Goal: Task Accomplishment & Management: Manage account settings

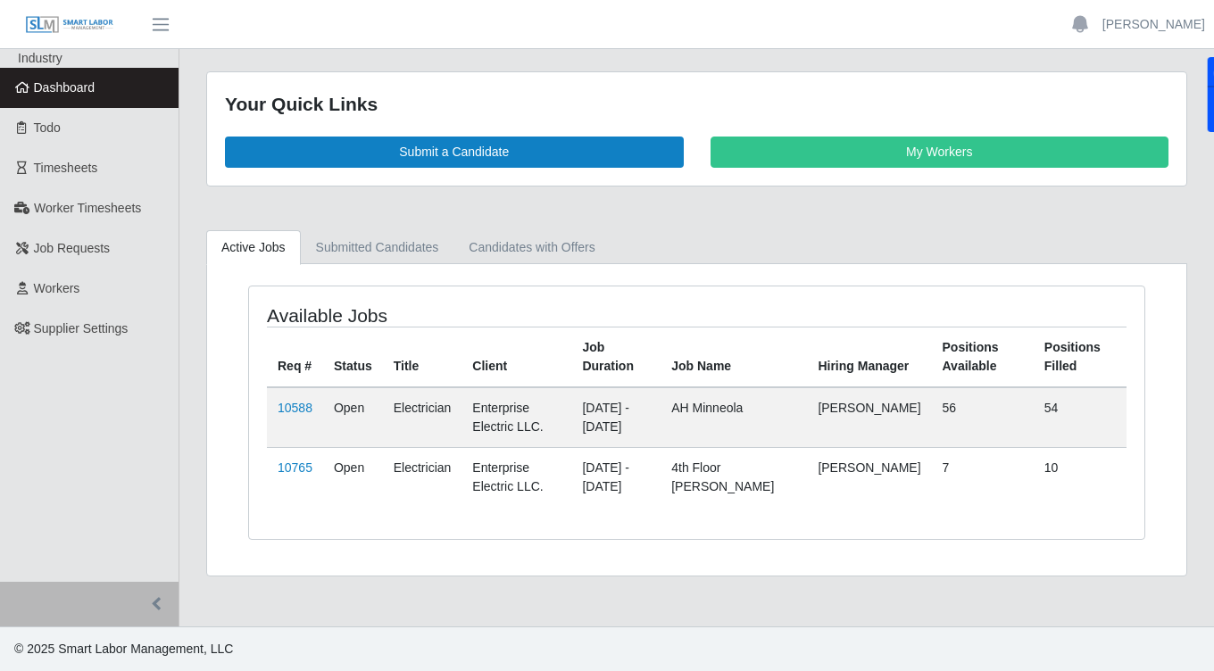
click at [66, 89] on span "Dashboard" at bounding box center [65, 87] width 62 height 14
click at [75, 288] on span "Workers" at bounding box center [57, 288] width 46 height 14
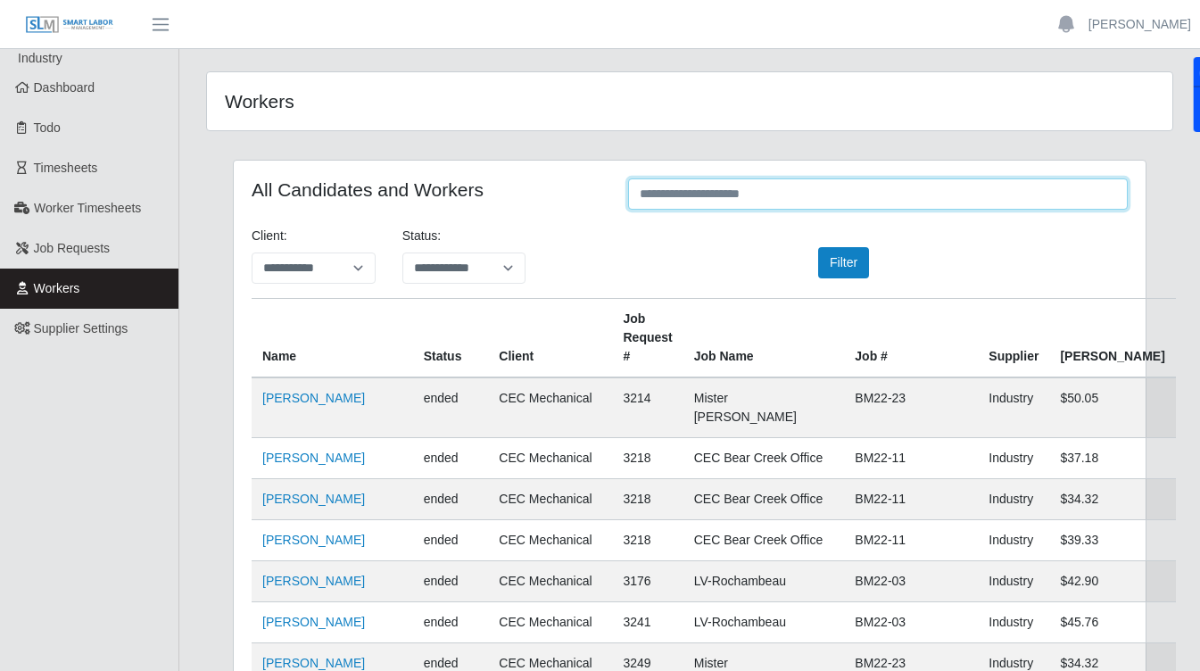
click at [743, 196] on input "text" at bounding box center [878, 193] width 500 height 31
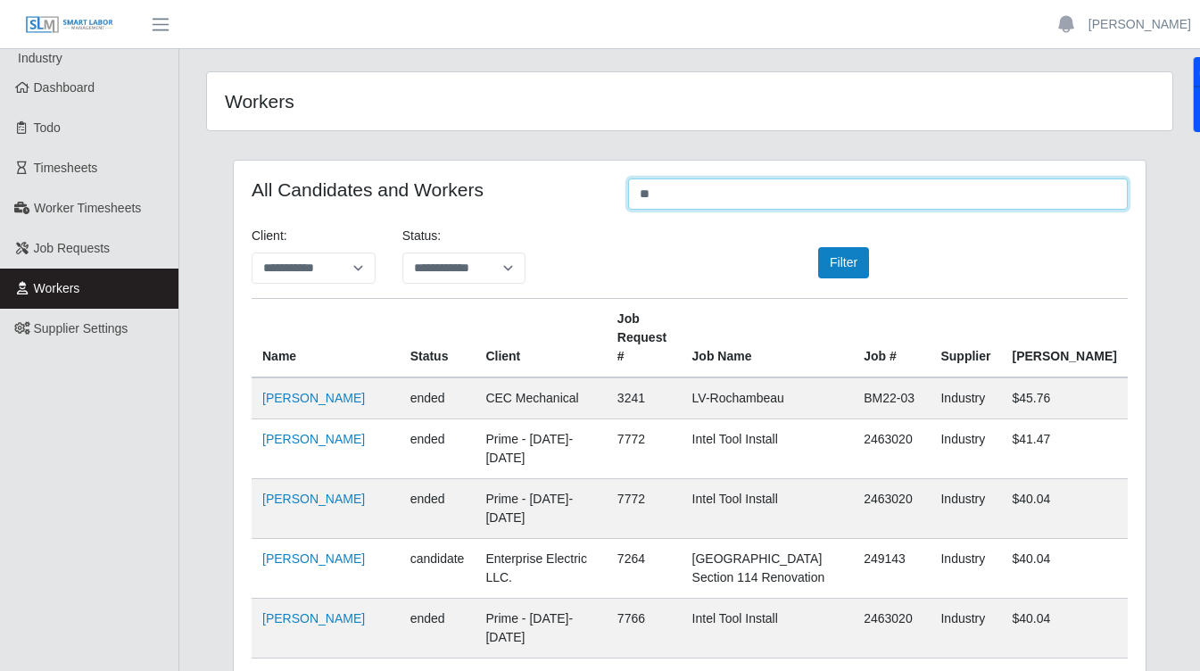
type input "*"
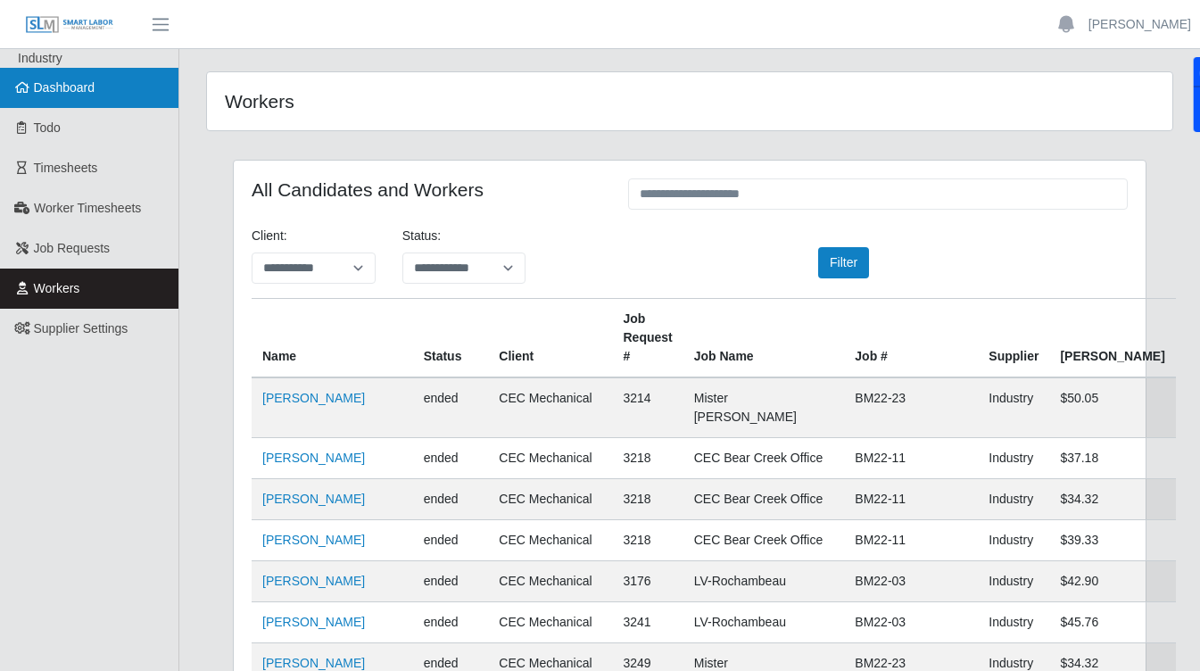
click at [71, 95] on span "Dashboard" at bounding box center [65, 87] width 62 height 14
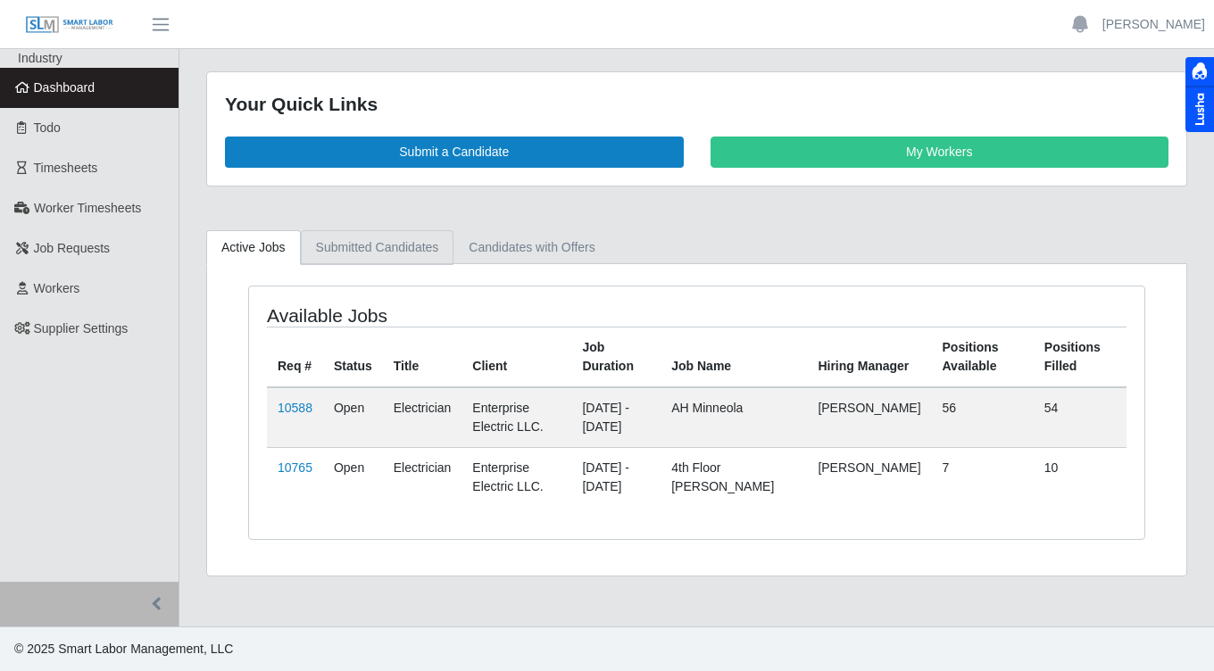
click at [410, 247] on link "Submitted Candidates" at bounding box center [378, 247] width 154 height 35
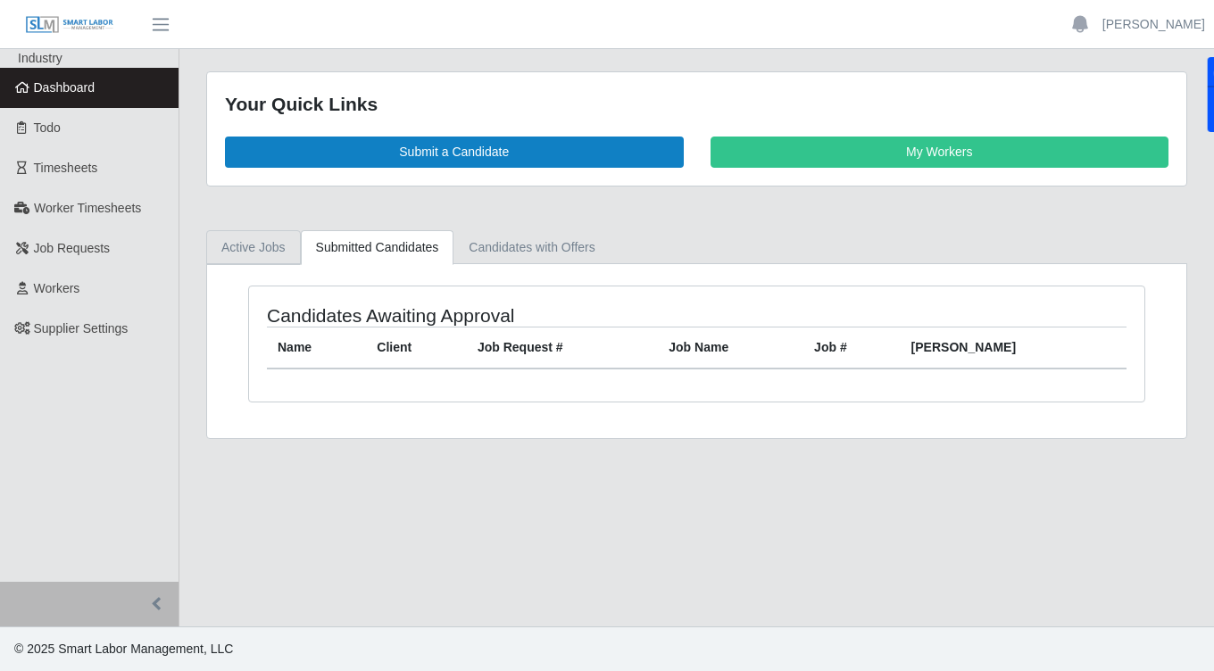
click at [259, 254] on link "Active Jobs" at bounding box center [253, 247] width 95 height 35
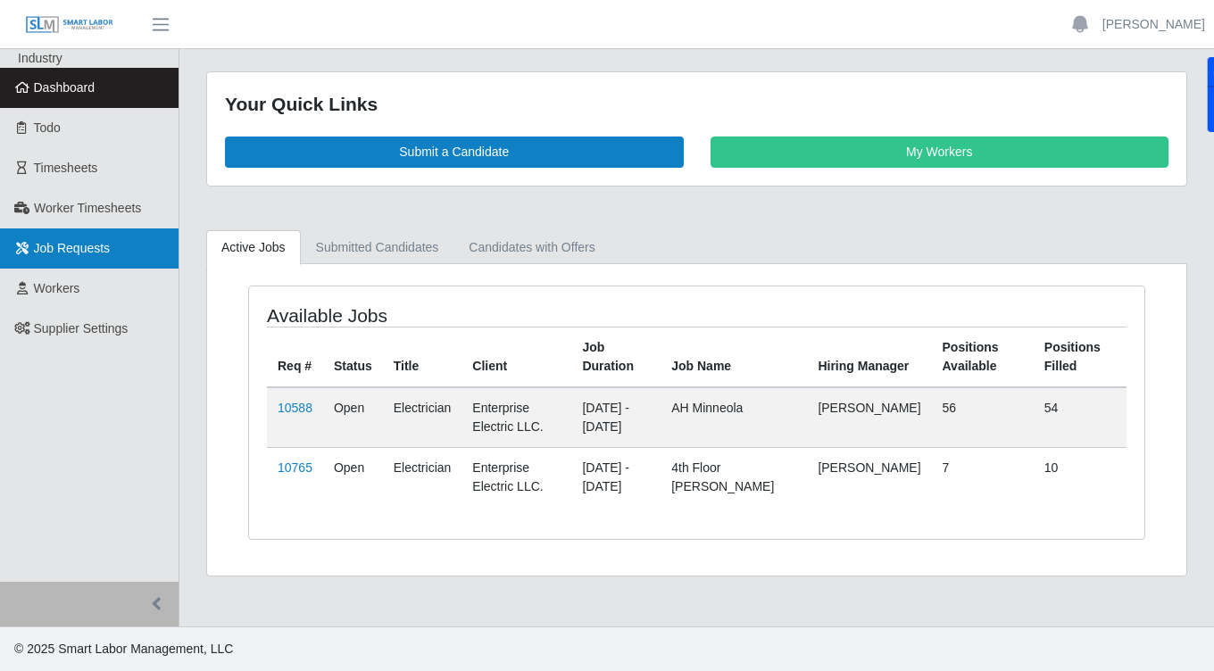
click at [91, 251] on span "Job Requests" at bounding box center [72, 248] width 77 height 14
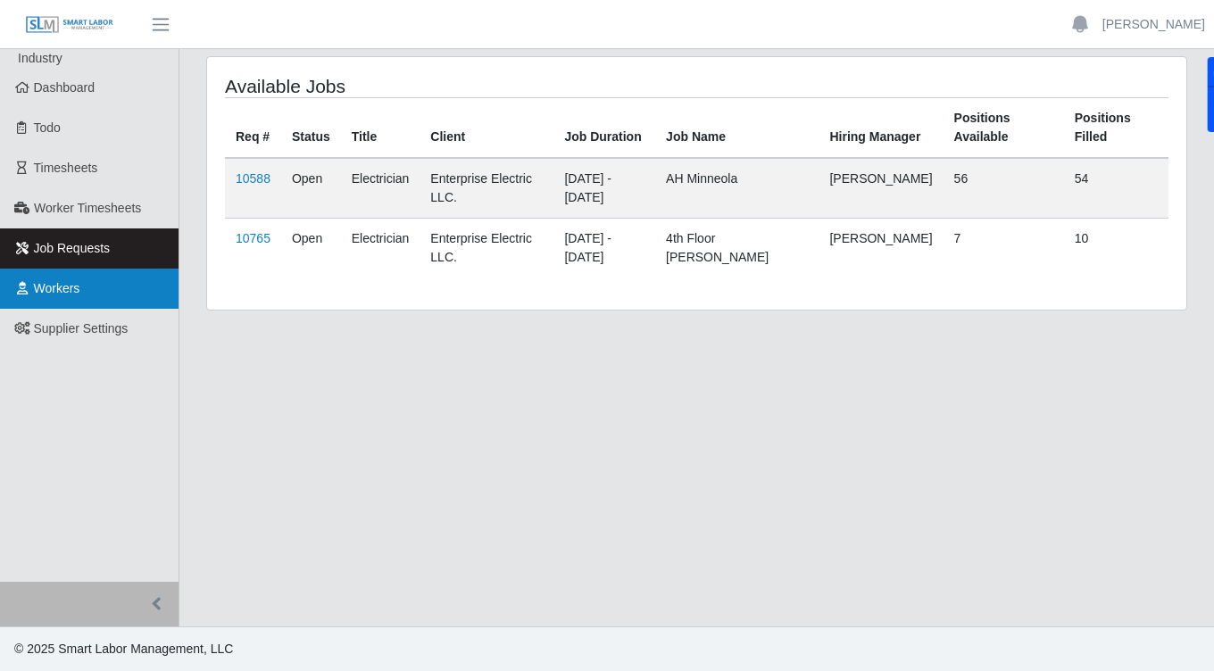
click at [68, 286] on span "Workers" at bounding box center [57, 288] width 46 height 14
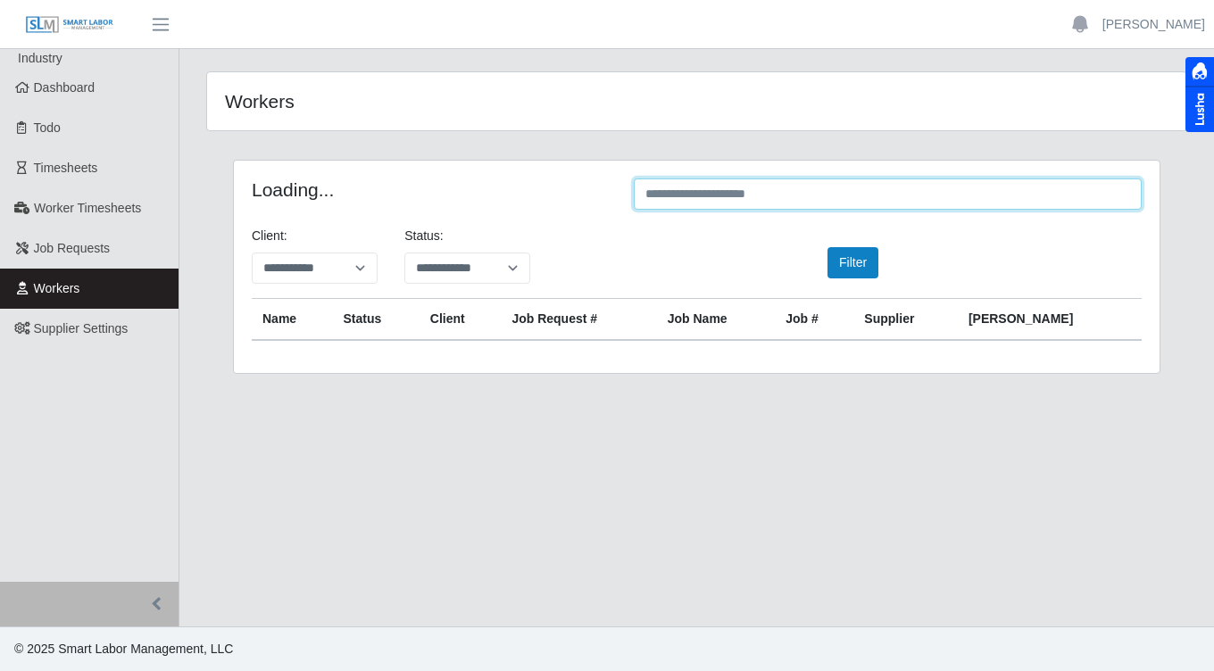
click at [795, 202] on input "text" at bounding box center [888, 193] width 508 height 31
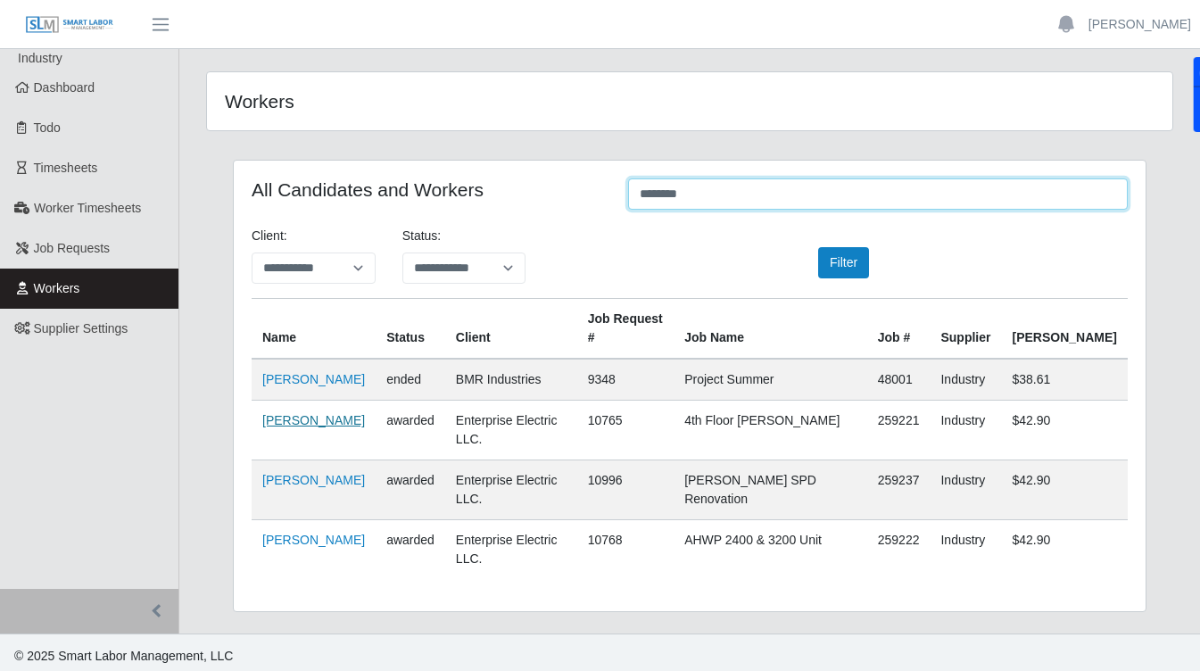
type input "********"
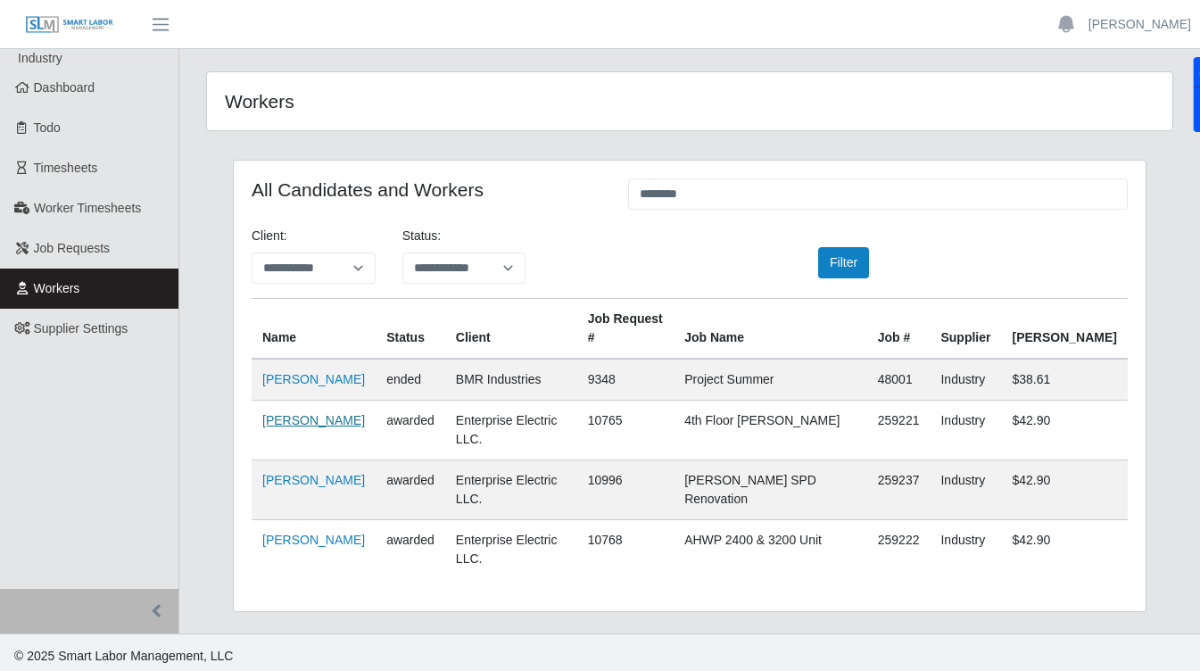
click at [336, 422] on link "Leonardo Carrillo Custodio" at bounding box center [313, 420] width 103 height 14
click at [71, 84] on span "Dashboard" at bounding box center [65, 87] width 62 height 14
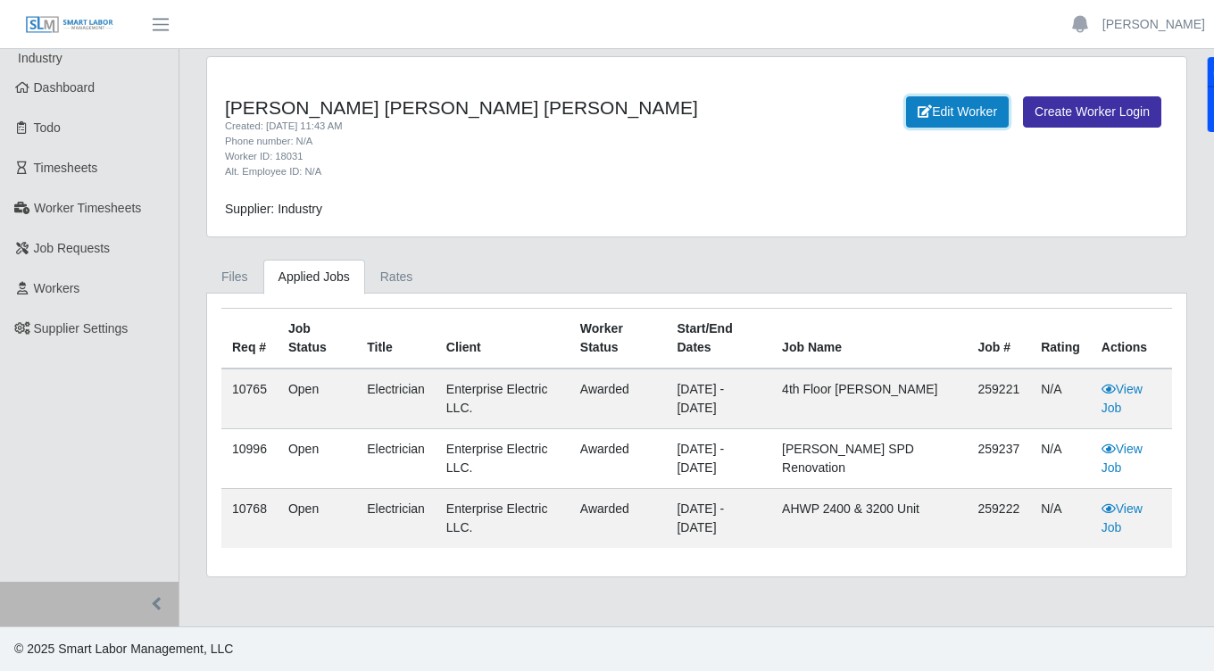
click at [957, 125] on link "Edit Worker" at bounding box center [957, 111] width 103 height 31
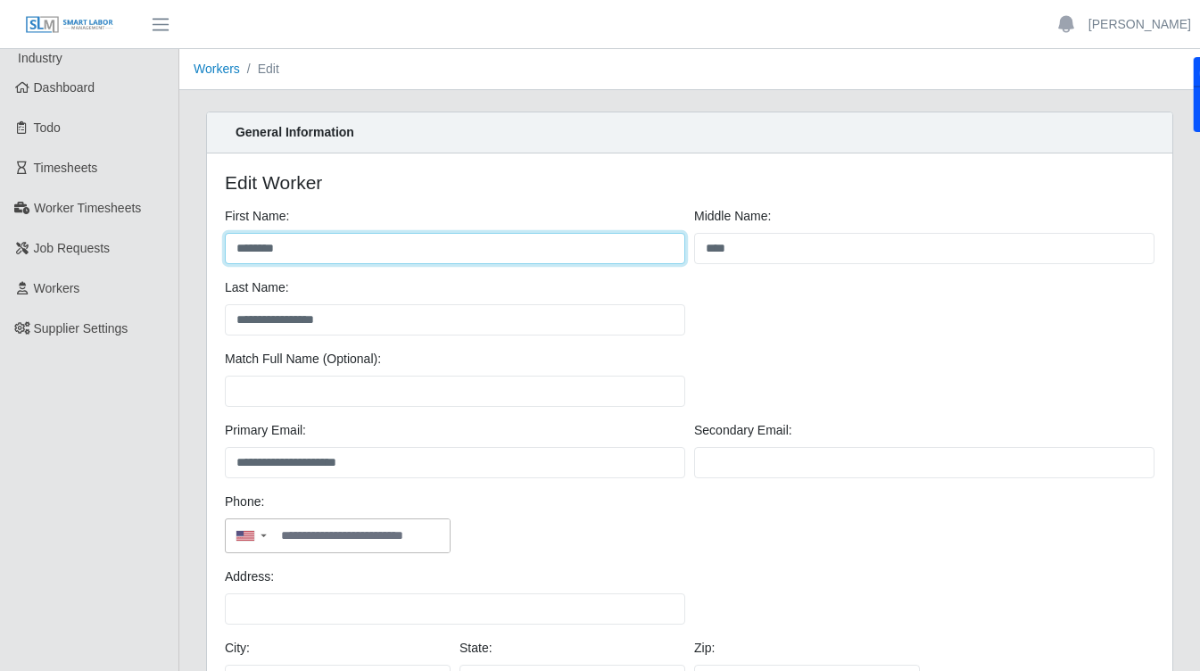
click at [297, 256] on input "********" at bounding box center [455, 248] width 461 height 31
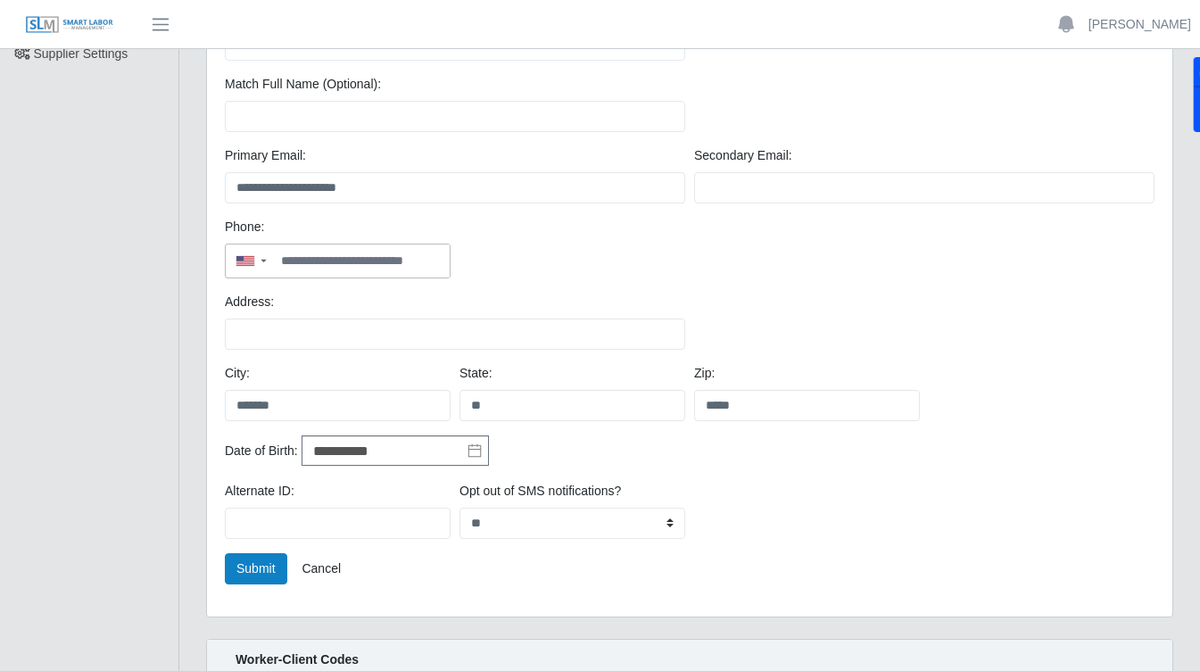
scroll to position [276, 0]
type input "*******"
click at [255, 569] on button "Submit" at bounding box center [256, 567] width 62 height 31
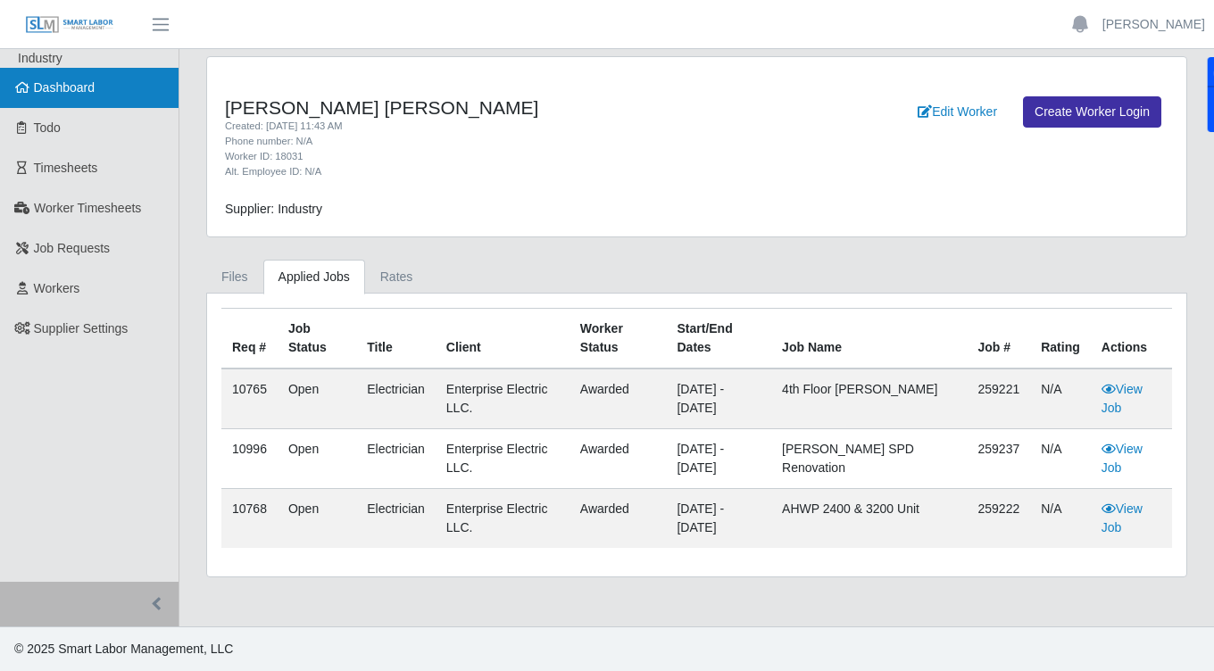
click at [87, 87] on span "Dashboard" at bounding box center [65, 87] width 62 height 14
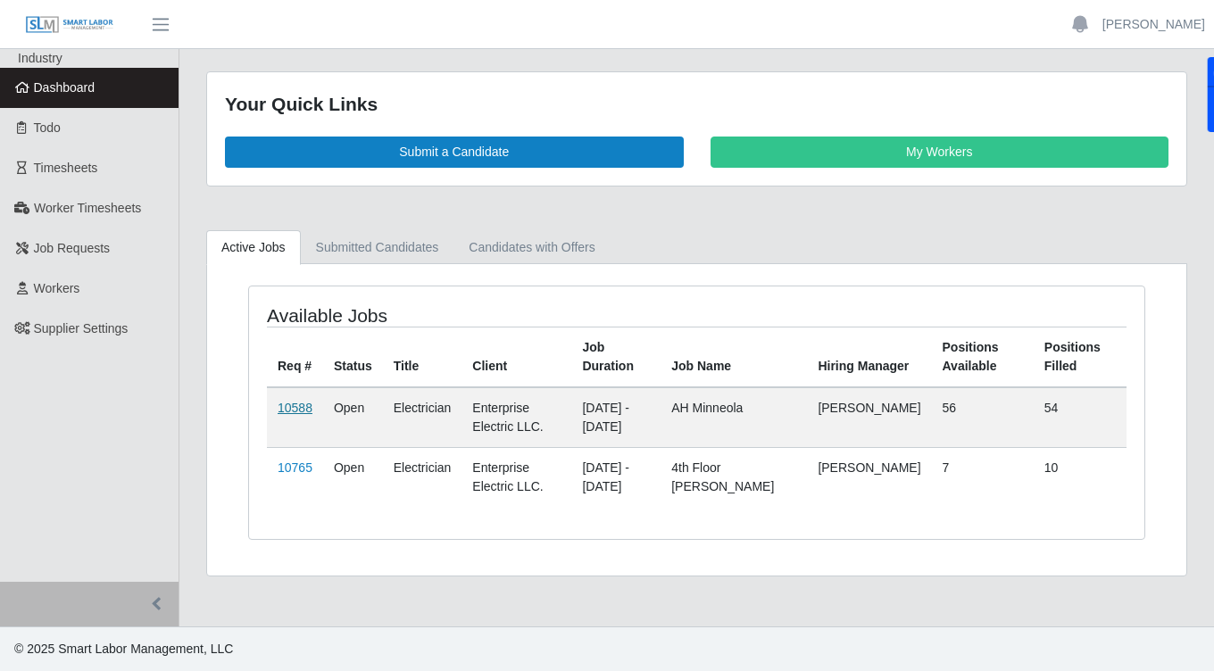
click at [309, 409] on link "10588" at bounding box center [295, 408] width 35 height 14
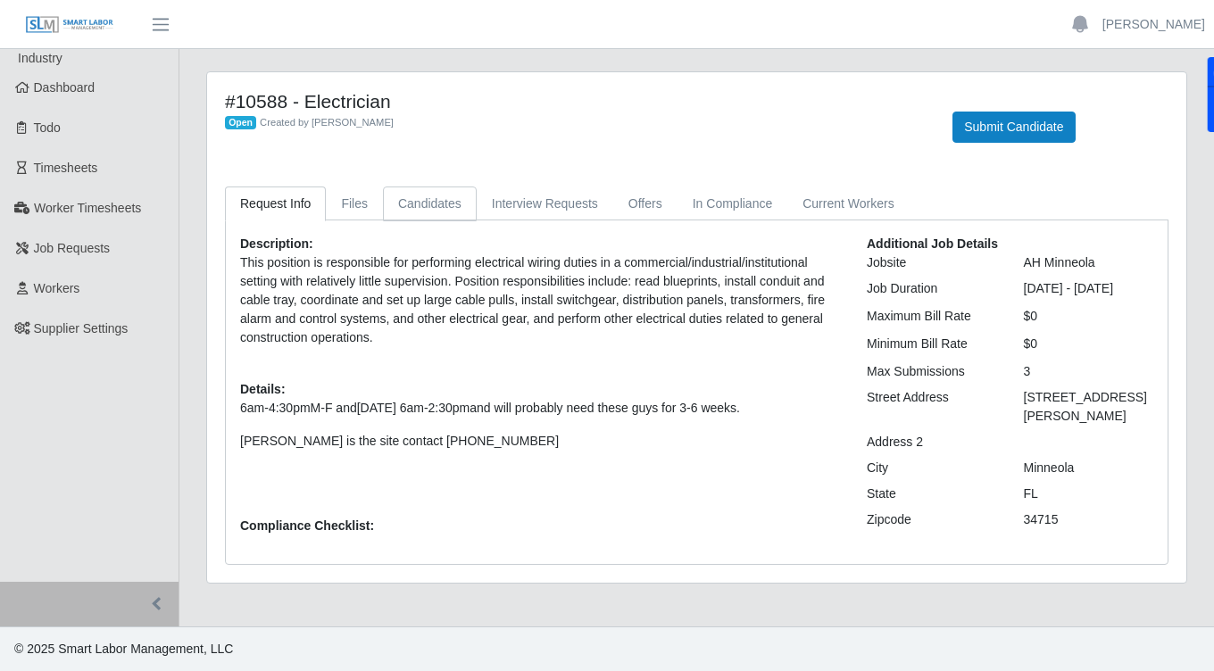
click at [425, 203] on link "Candidates" at bounding box center [430, 204] width 94 height 35
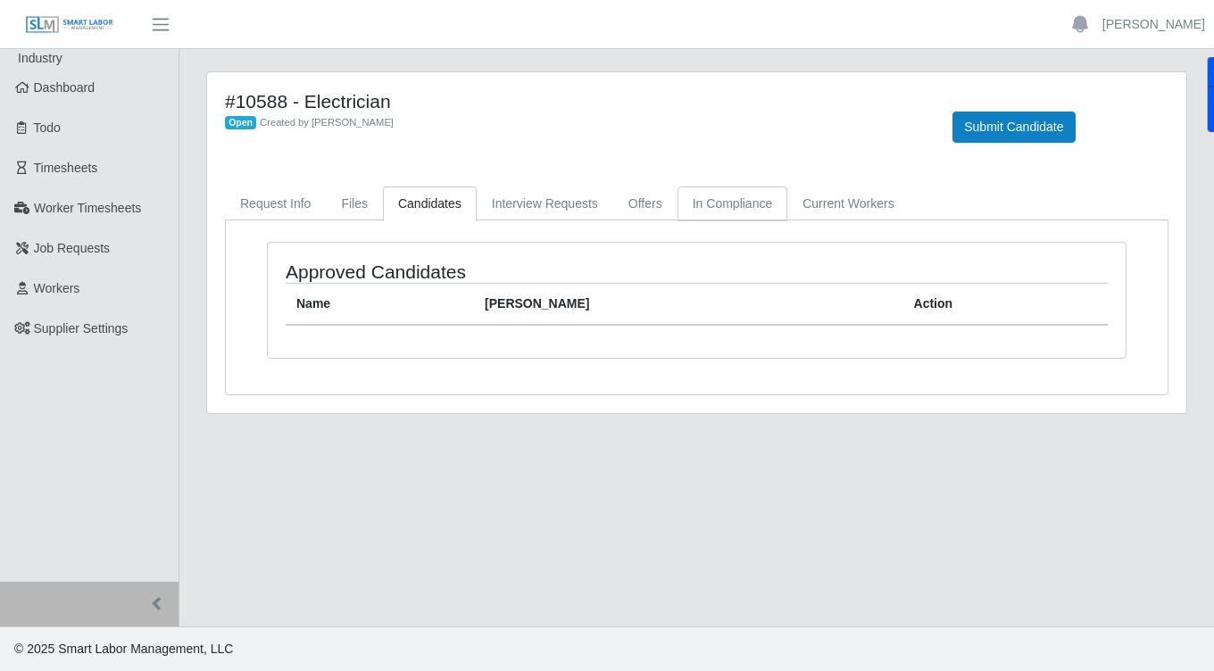
click at [718, 208] on link "In Compliance" at bounding box center [732, 204] width 111 height 35
click at [822, 197] on link "Current Workers" at bounding box center [847, 204] width 121 height 35
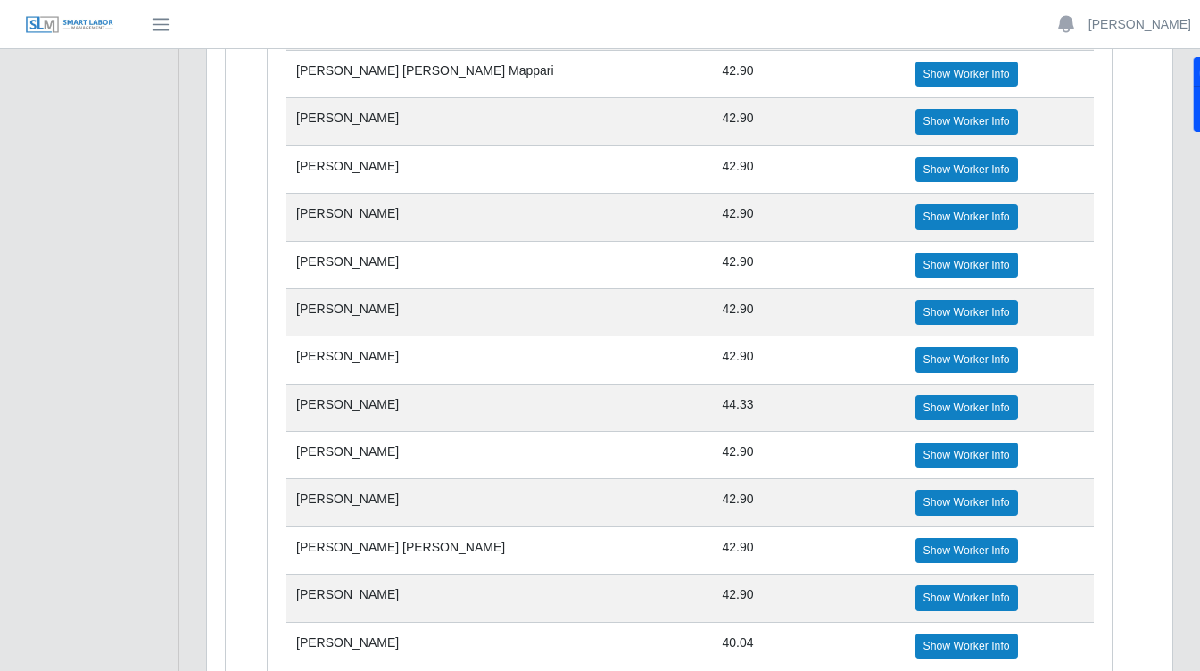
scroll to position [1047, 0]
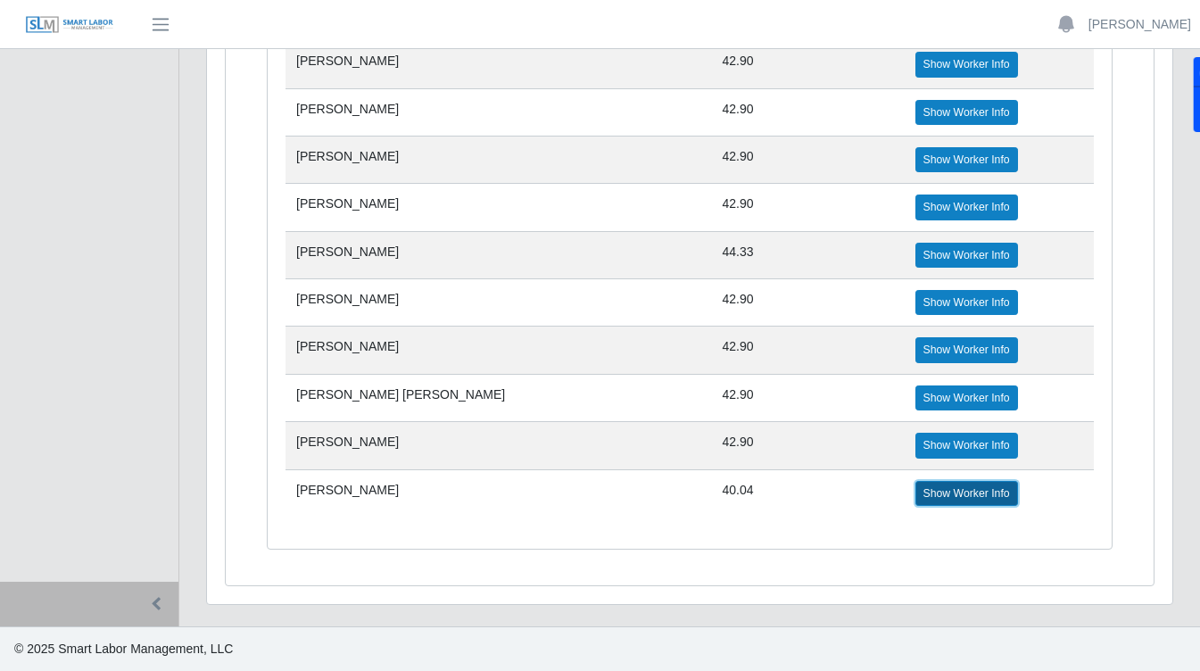
click at [916, 502] on link "Show Worker Info" at bounding box center [967, 493] width 103 height 25
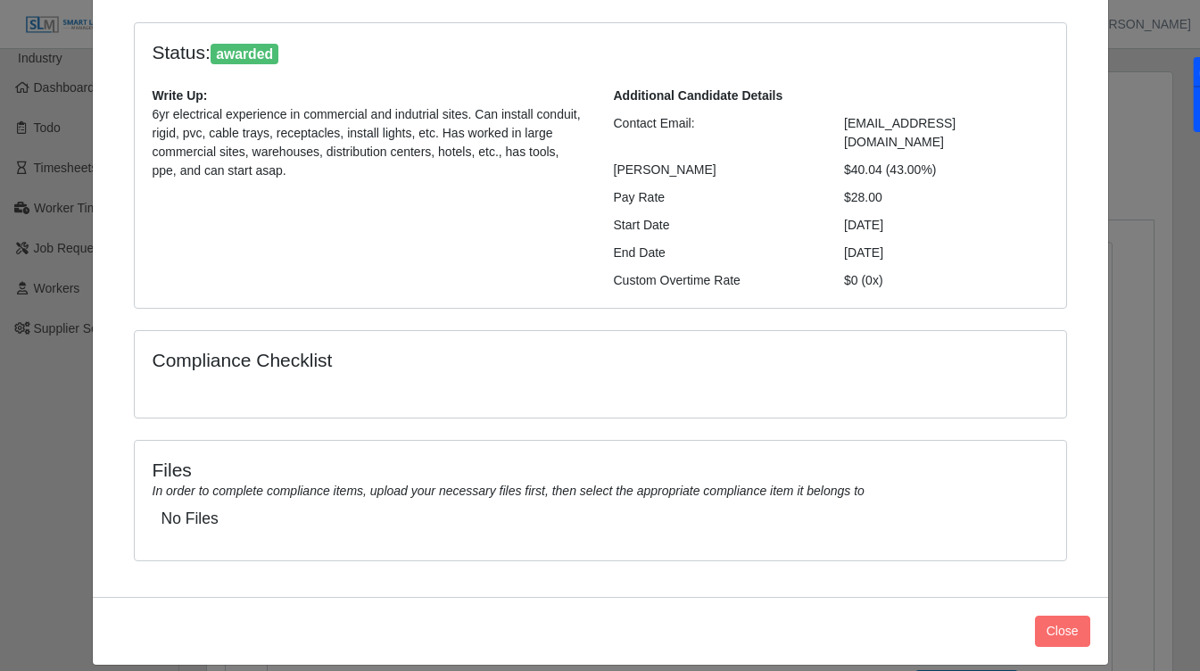
scroll to position [0, 0]
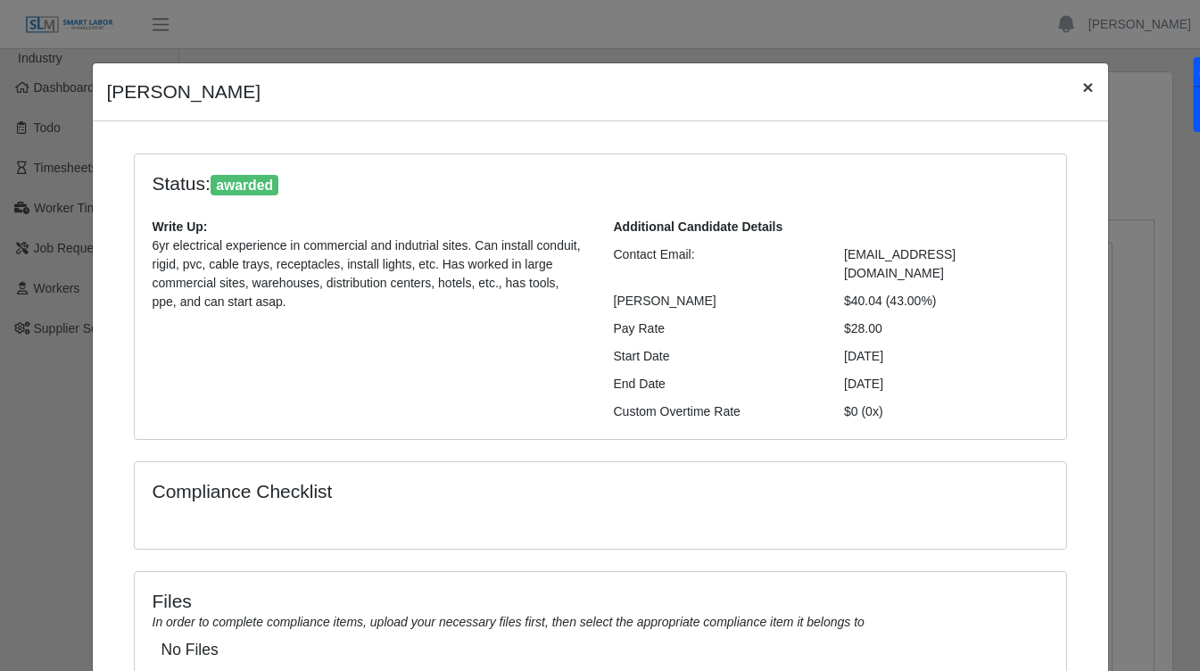
click at [1085, 89] on span "×" at bounding box center [1088, 87] width 11 height 21
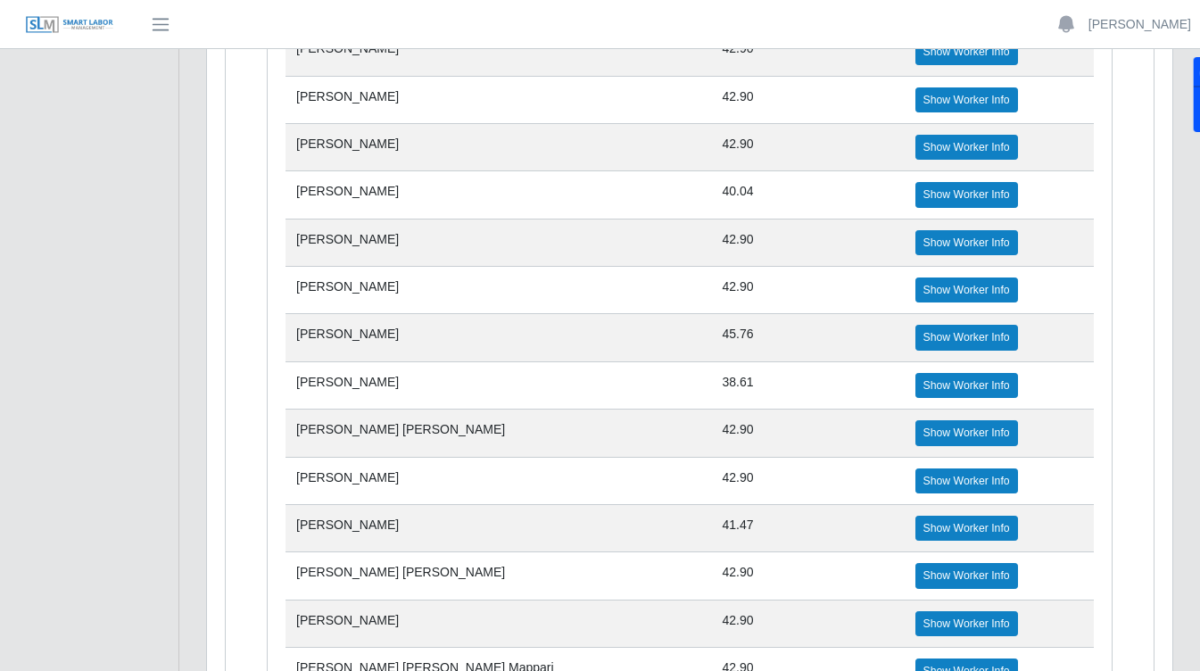
scroll to position [295, 0]
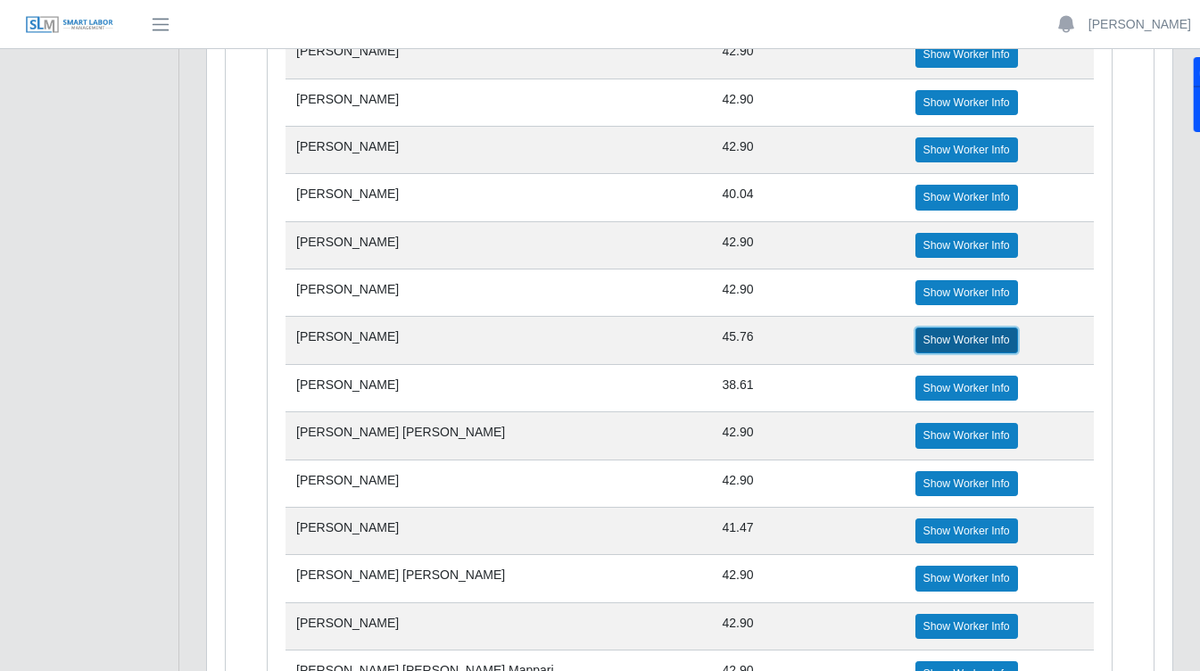
click at [916, 340] on link "Show Worker Info" at bounding box center [967, 340] width 103 height 25
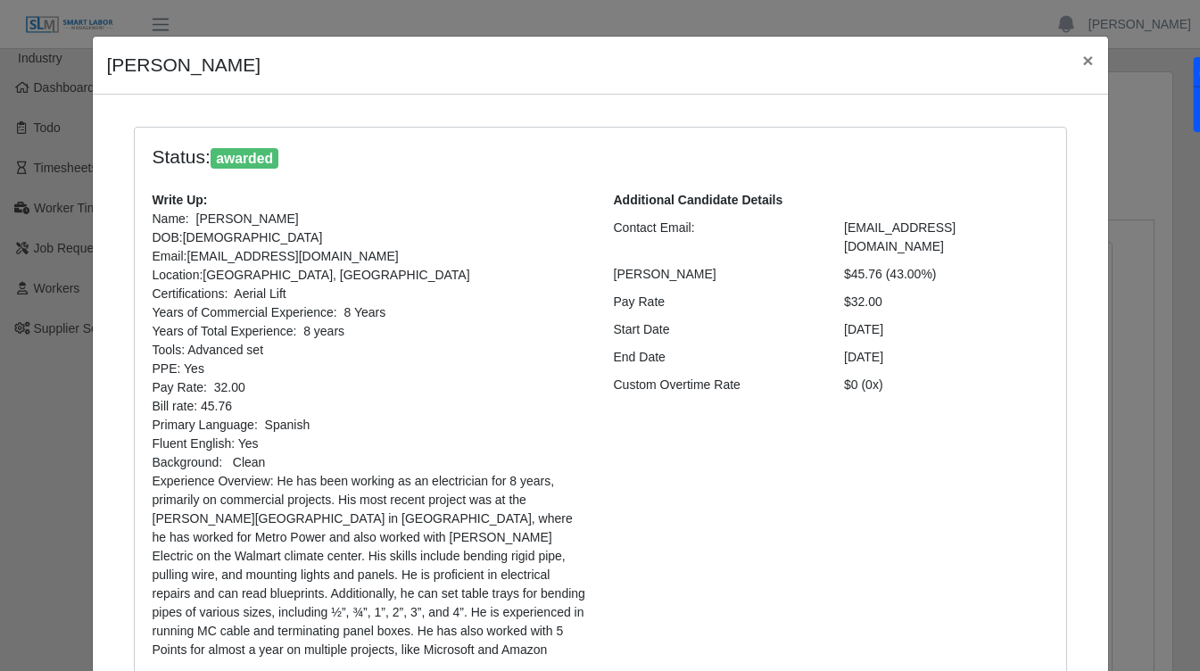
scroll to position [25, 0]
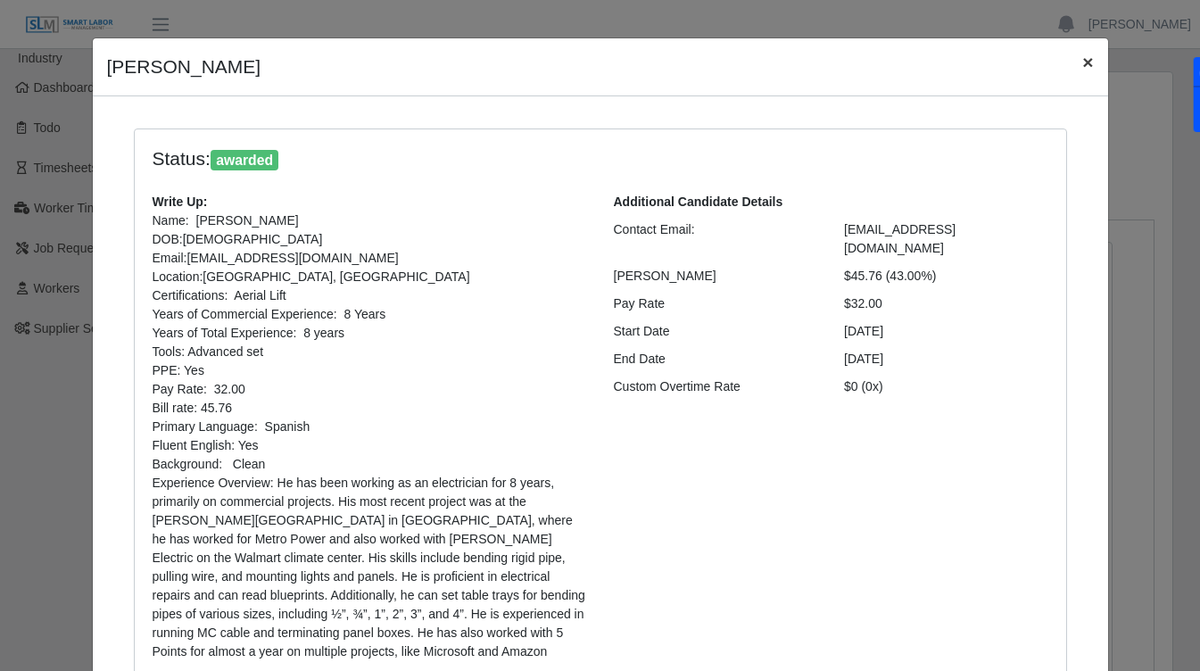
click at [1084, 71] on span "×" at bounding box center [1088, 62] width 11 height 21
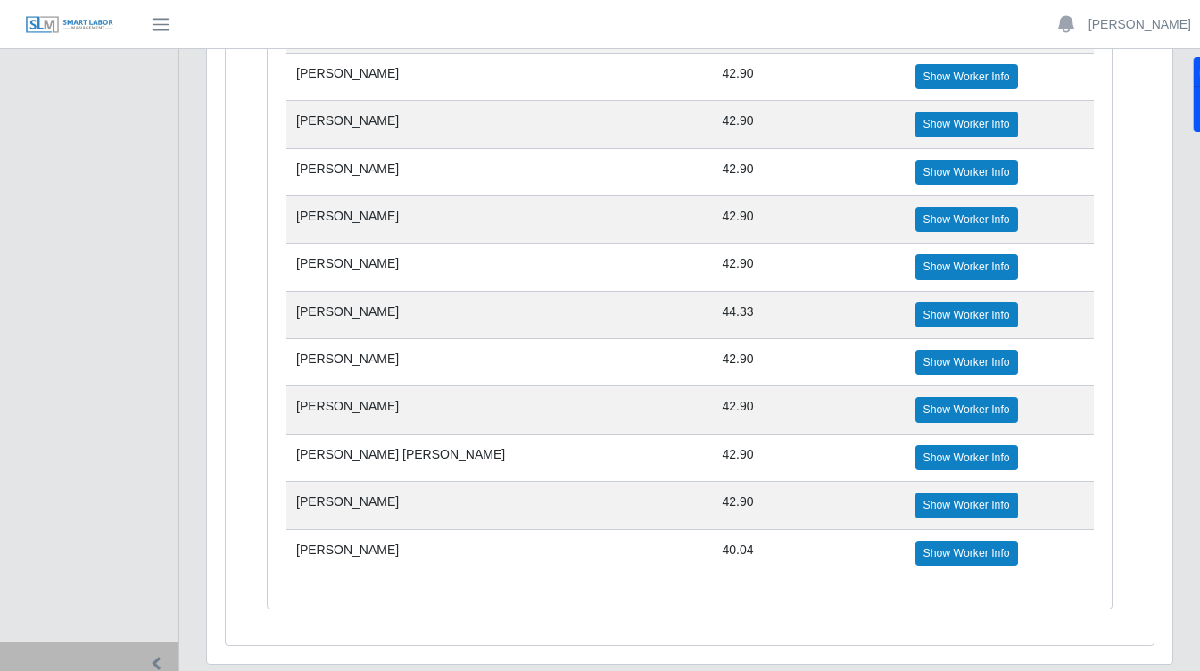
scroll to position [993, 0]
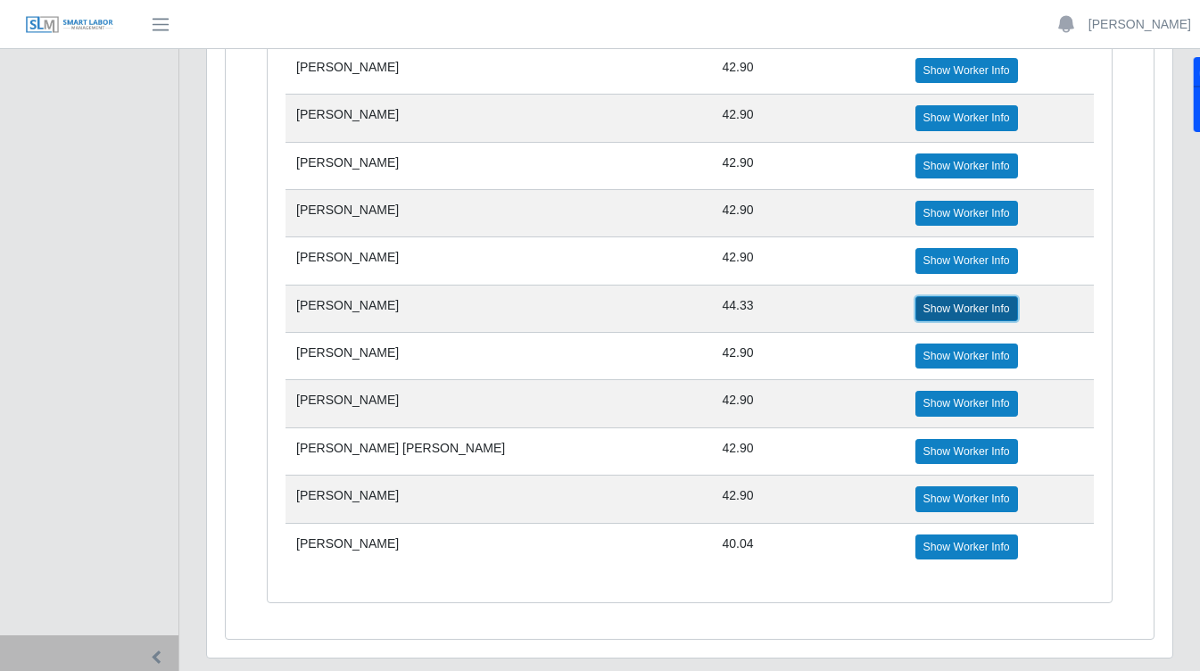
click at [916, 309] on link "Show Worker Info" at bounding box center [967, 308] width 103 height 25
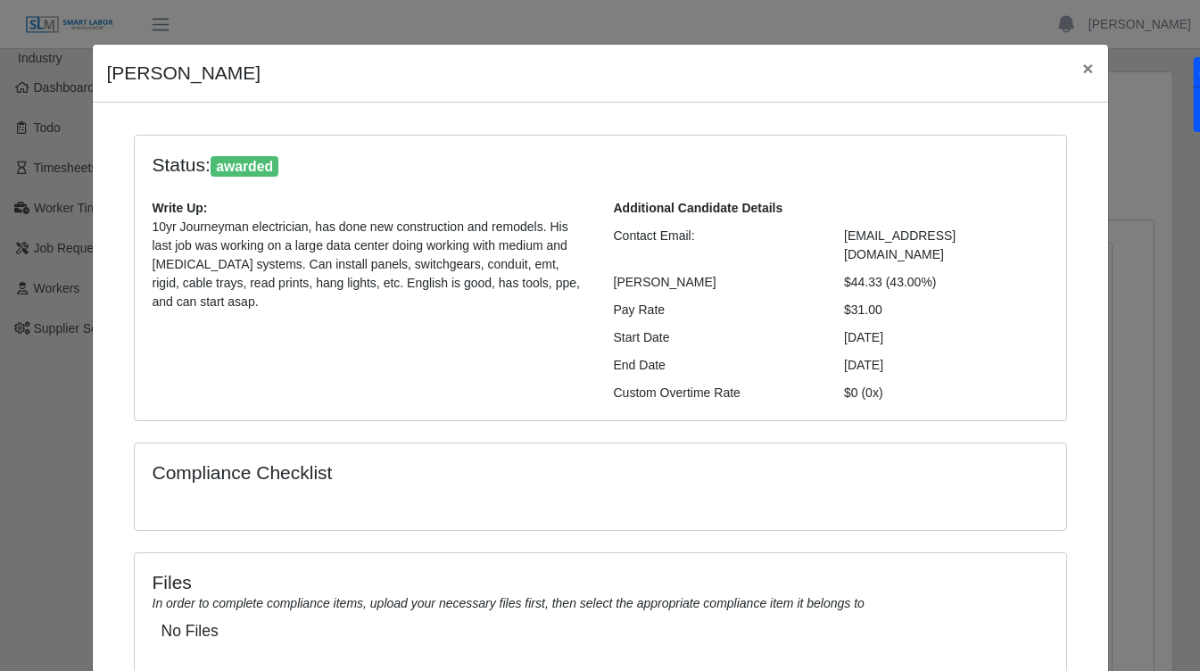
scroll to position [22, 0]
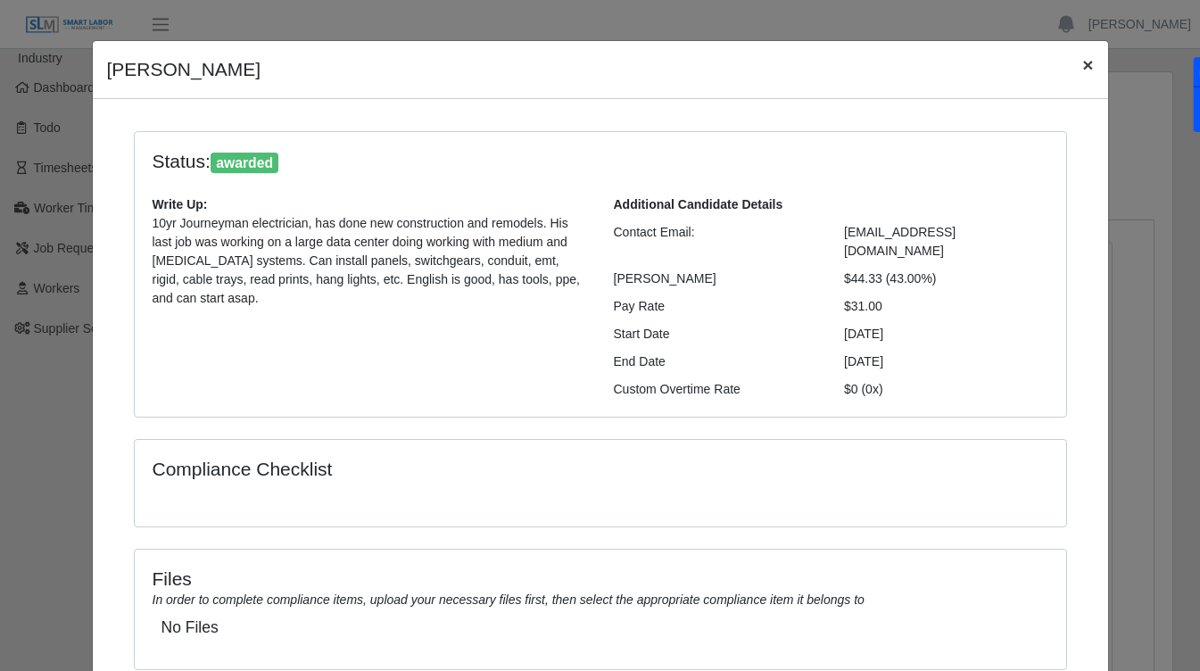
click at [1087, 65] on button "×" at bounding box center [1087, 64] width 39 height 47
